Goal: Check status: Check status

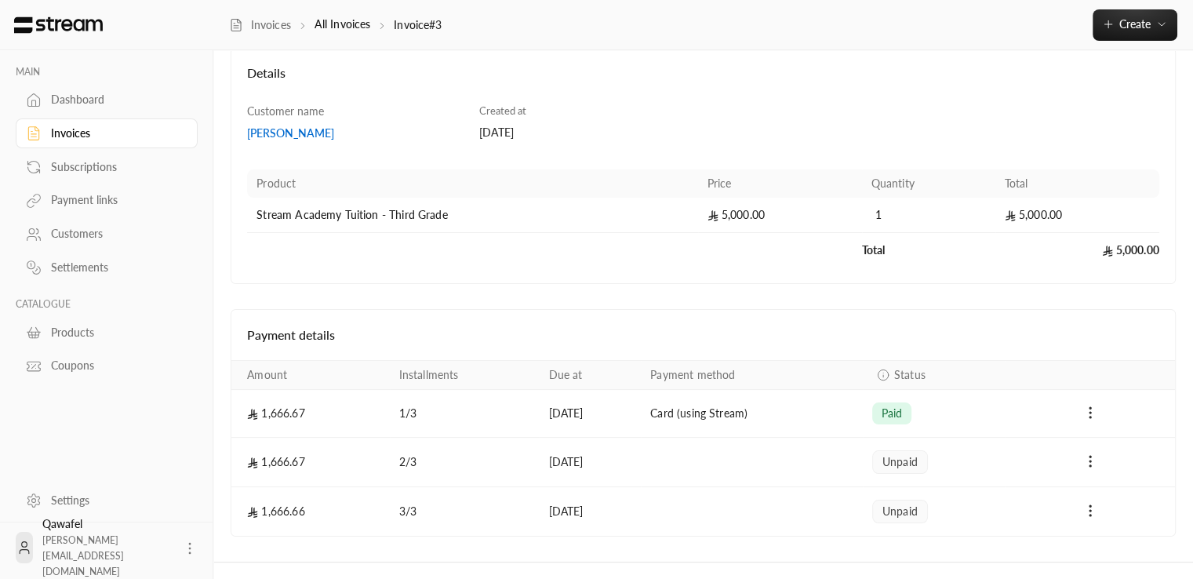
scroll to position [119, 0]
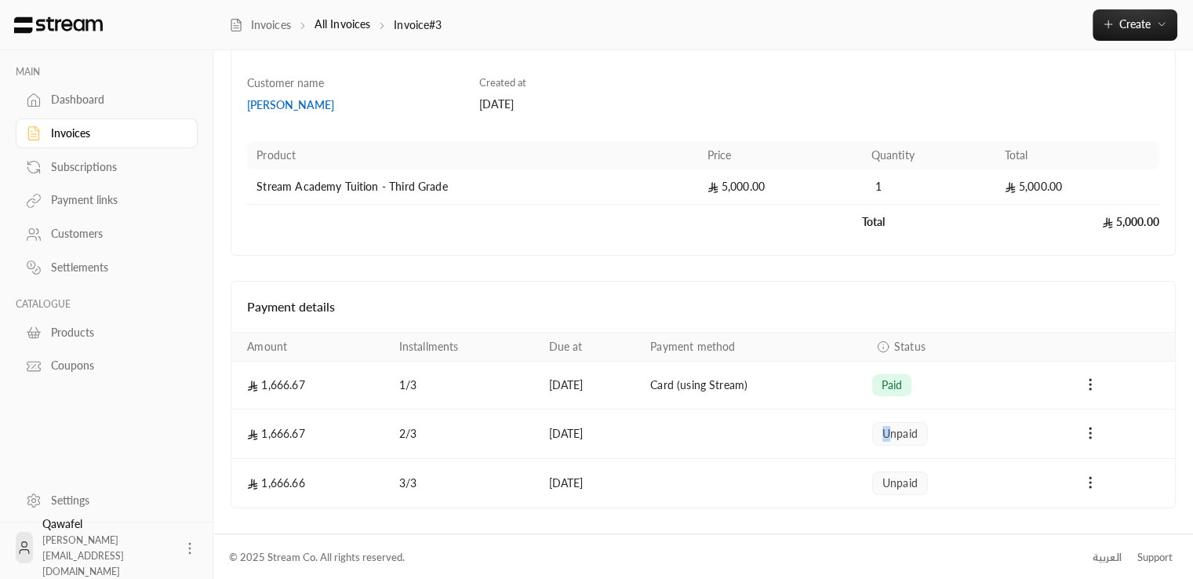
drag, startPoint x: 900, startPoint y: 437, endPoint x: 856, endPoint y: 438, distance: 43.9
click at [865, 438] on tr "1,666.67 2 / 3 [DATE] unpaid" at bounding box center [703, 434] width 944 height 49
click at [704, 441] on td "Payments" at bounding box center [752, 434] width 222 height 49
click at [581, 429] on td "08/11/2025" at bounding box center [590, 434] width 102 height 49
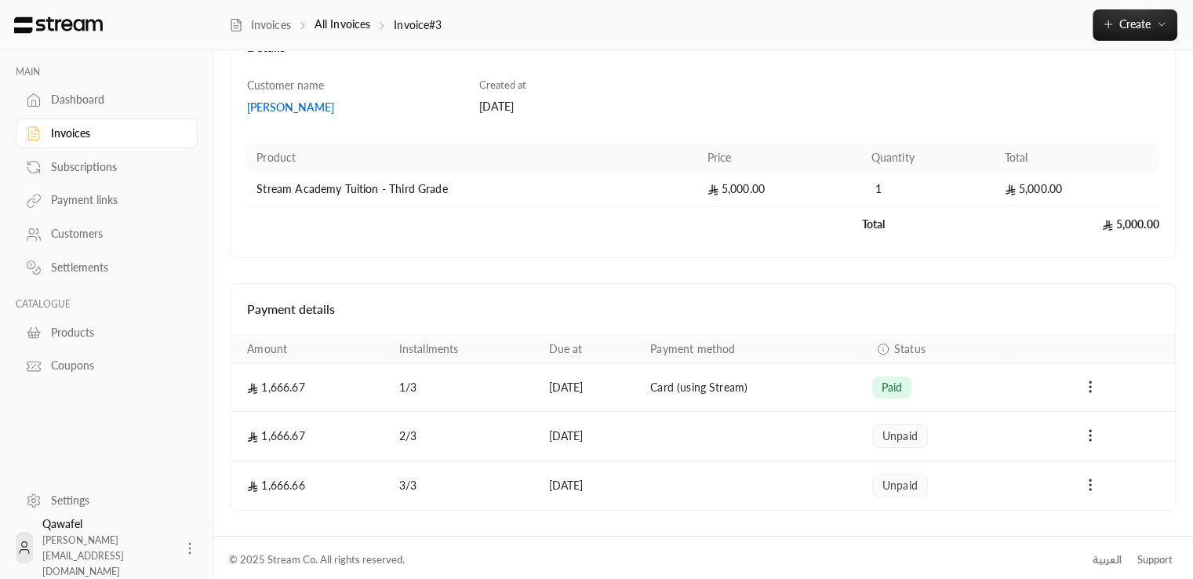
scroll to position [119, 0]
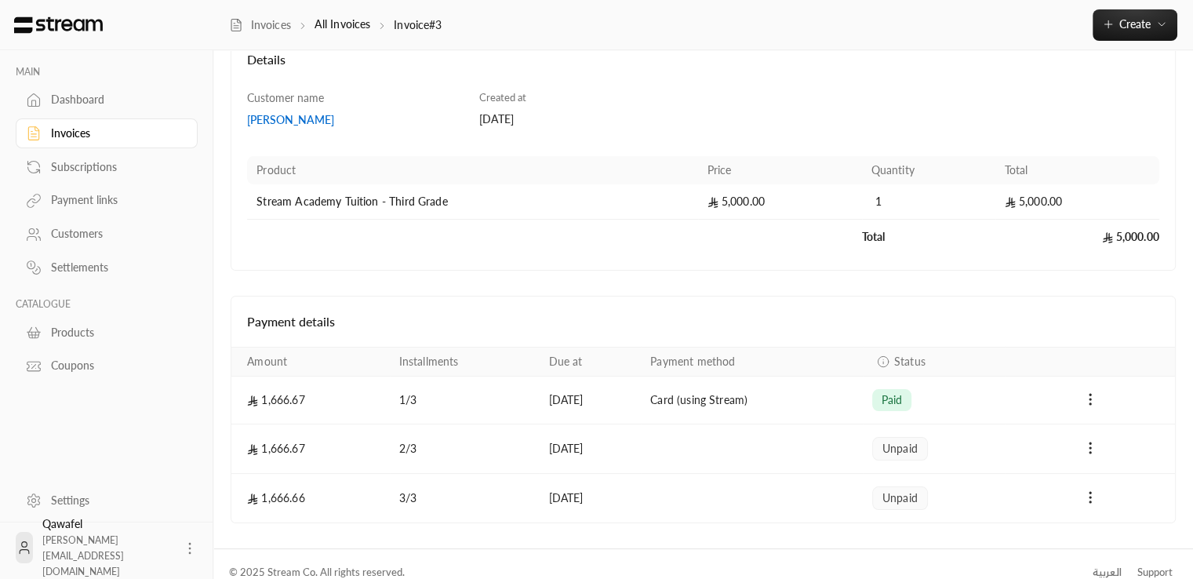
scroll to position [119, 0]
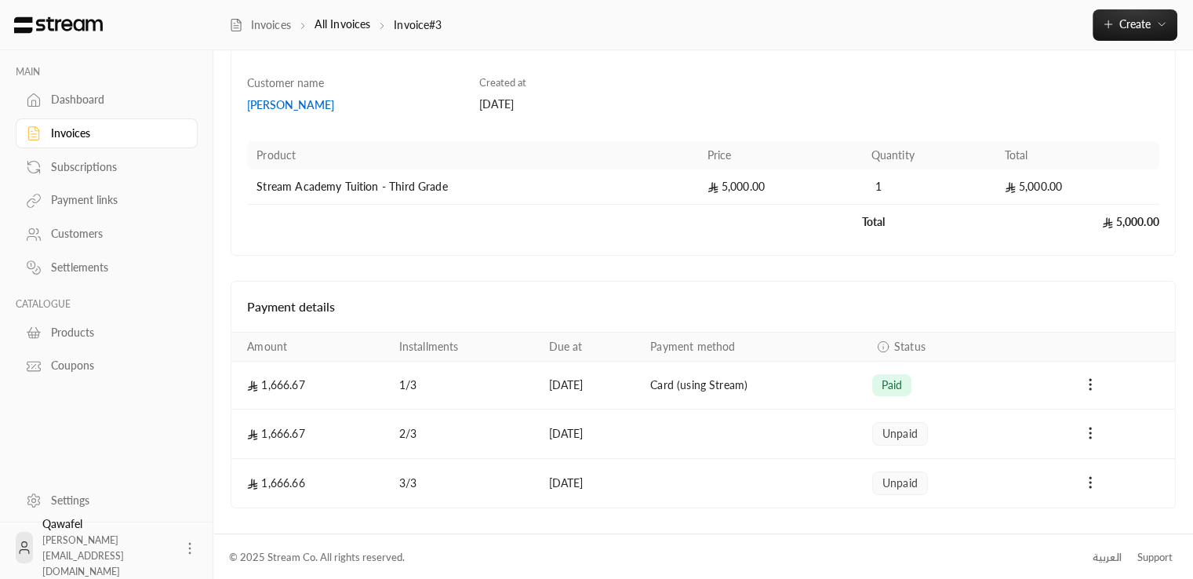
click at [964, 286] on div "Payment details" at bounding box center [703, 307] width 944 height 50
